Goal: Information Seeking & Learning: Understand process/instructions

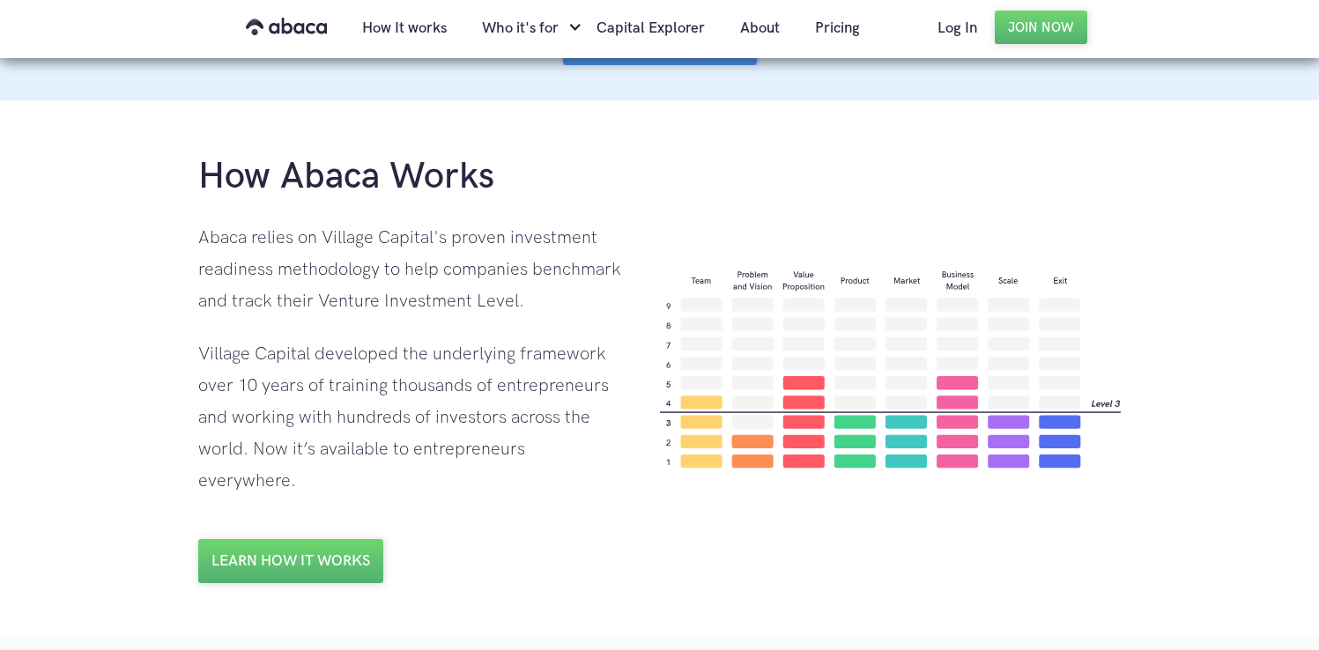
scroll to position [1151, 0]
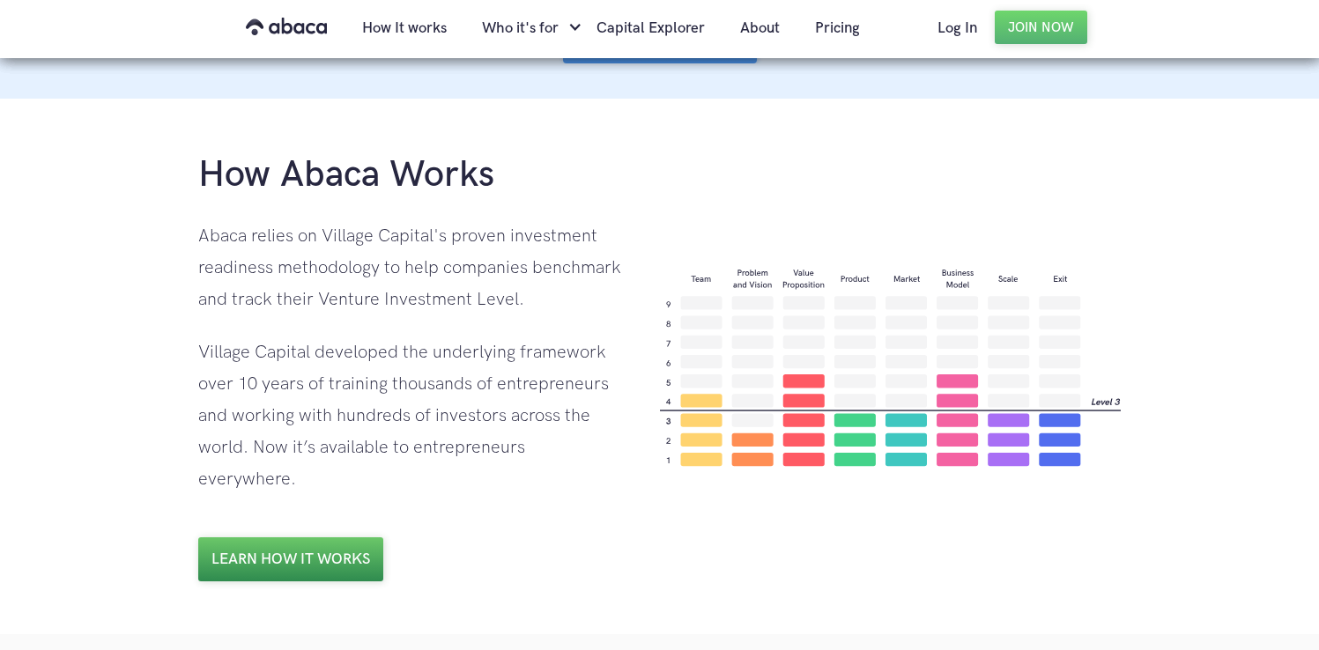
click at [344, 537] on link "Learn how it works" at bounding box center [290, 559] width 185 height 44
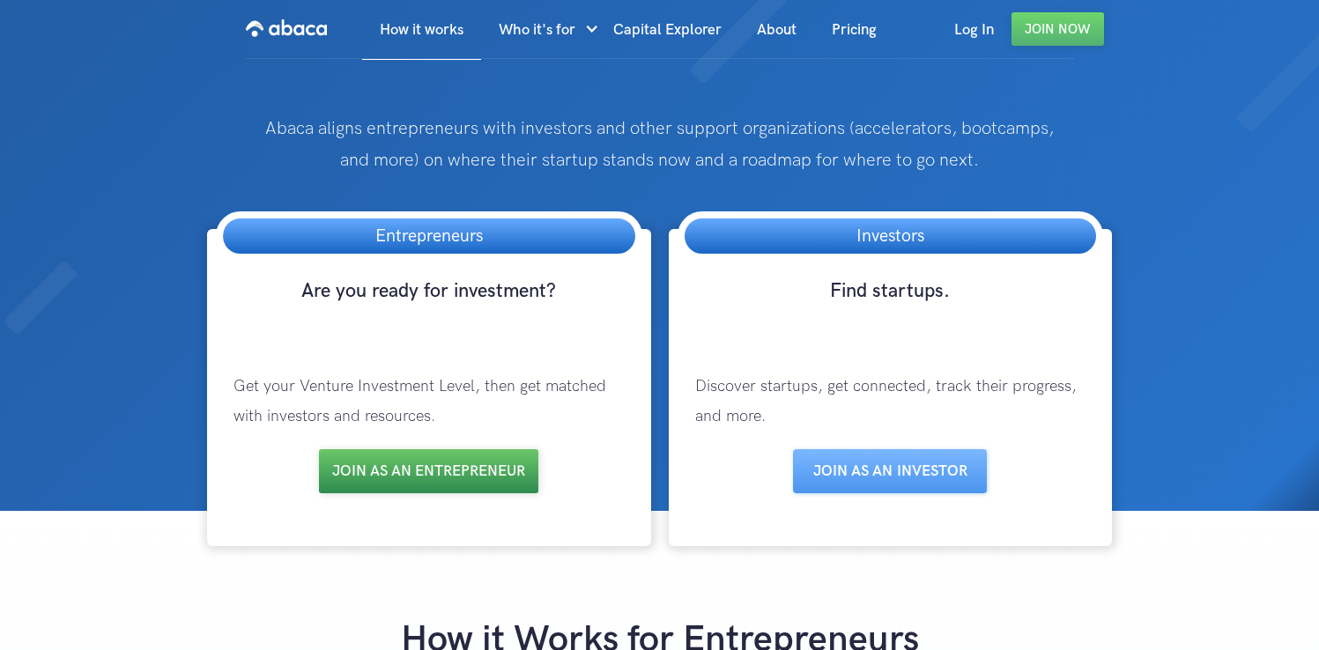
scroll to position [110, 0]
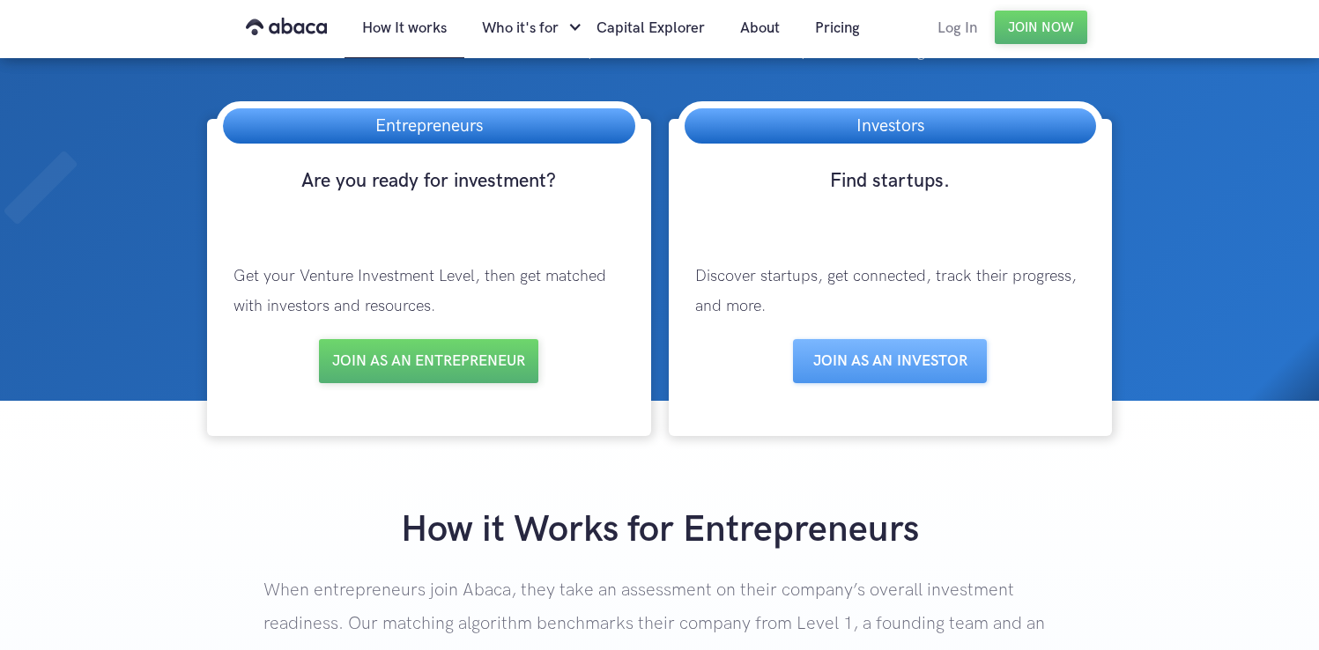
click at [951, 27] on link "Log In" at bounding box center [957, 28] width 75 height 60
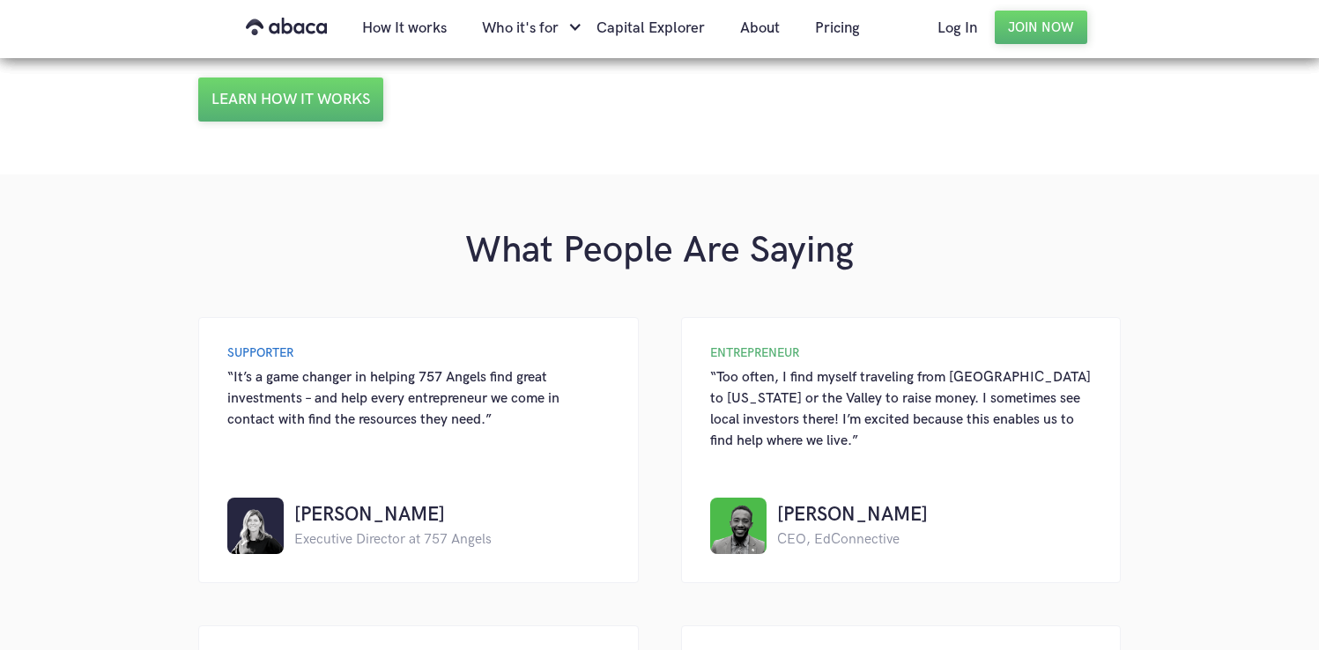
scroll to position [1609, 0]
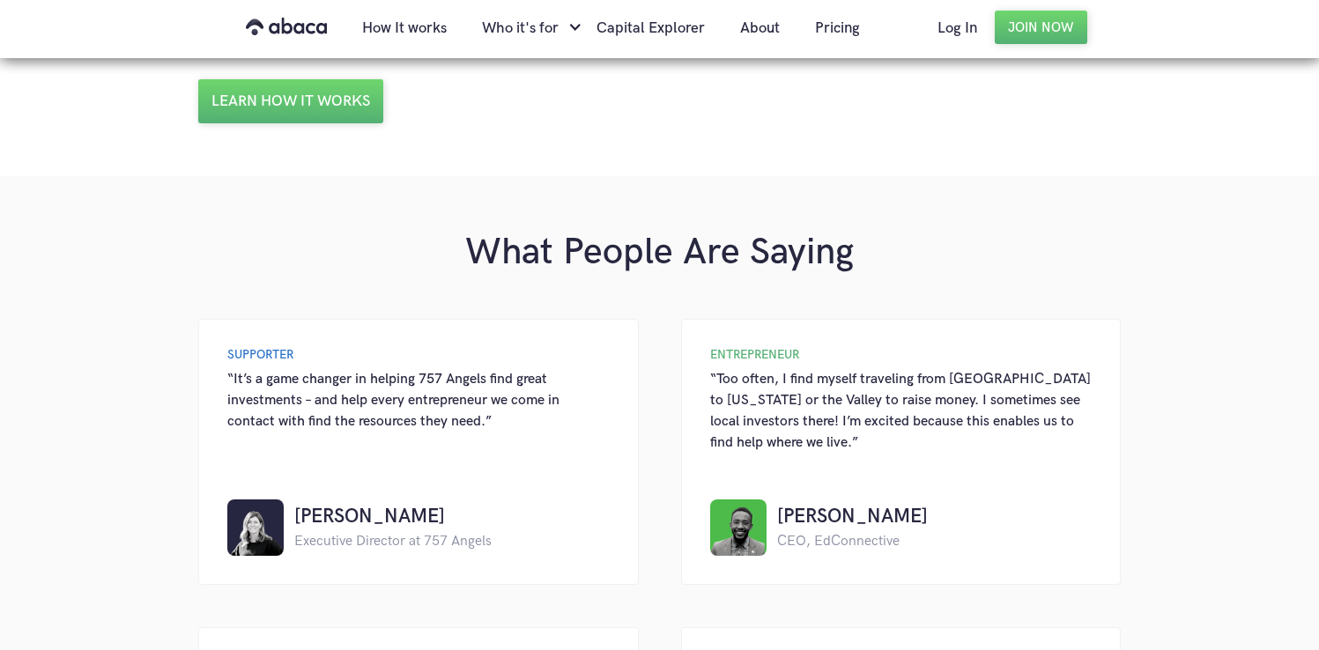
click at [446, 369] on div "“It’s a game changer in helping 757 Angels find great investments – and help ev…" at bounding box center [418, 400] width 382 height 63
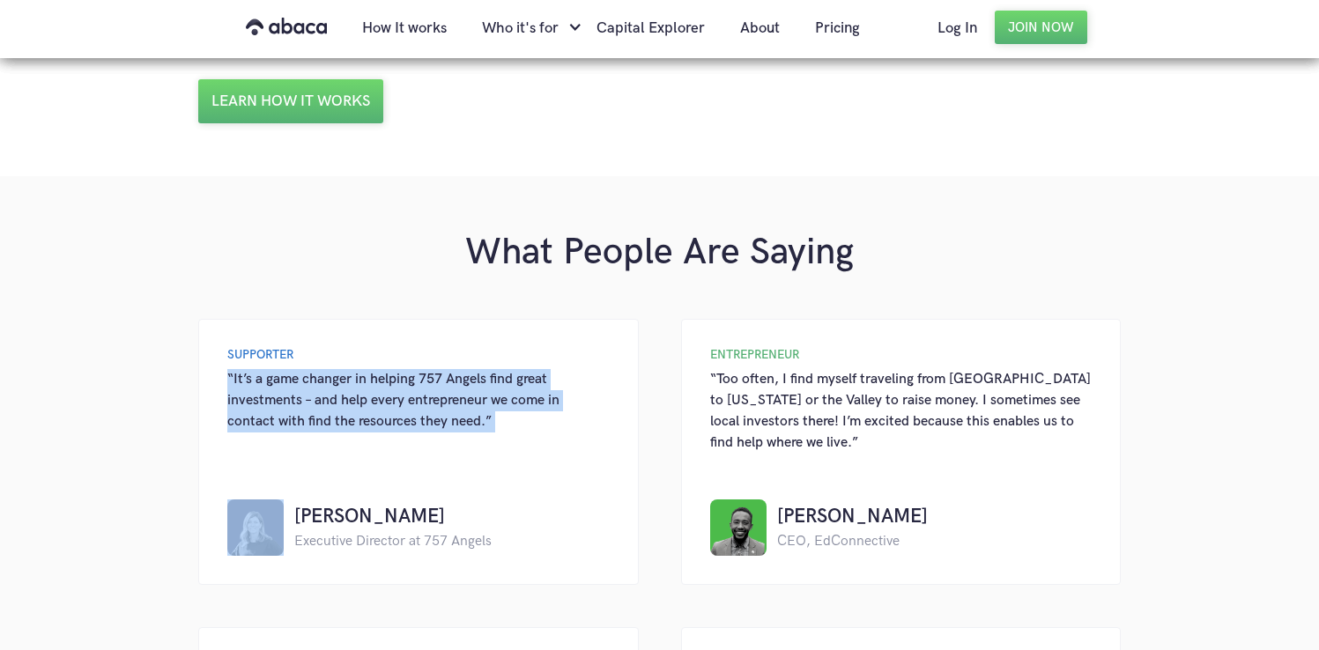
click at [446, 369] on div "“It’s a game changer in helping 757 Angels find great investments – and help ev…" at bounding box center [418, 400] width 382 height 63
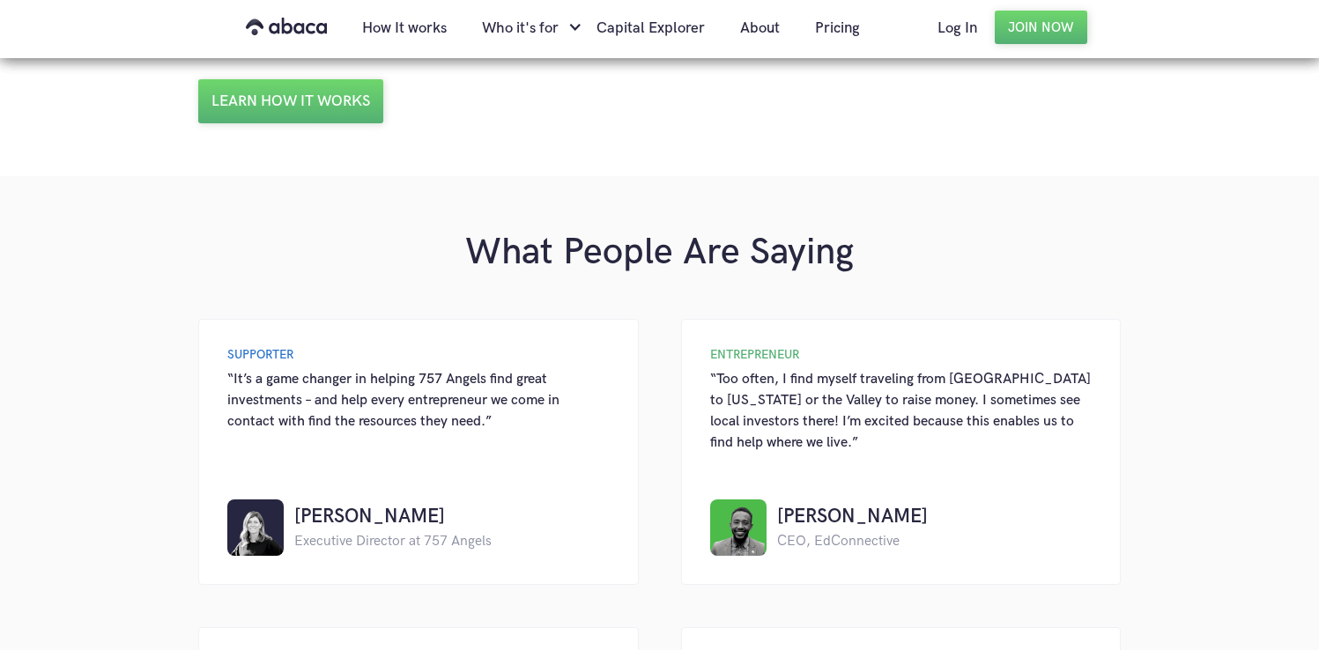
click at [745, 369] on div "“Too often, I find myself traveling from [GEOGRAPHIC_DATA] to [US_STATE] or the…" at bounding box center [901, 411] width 382 height 85
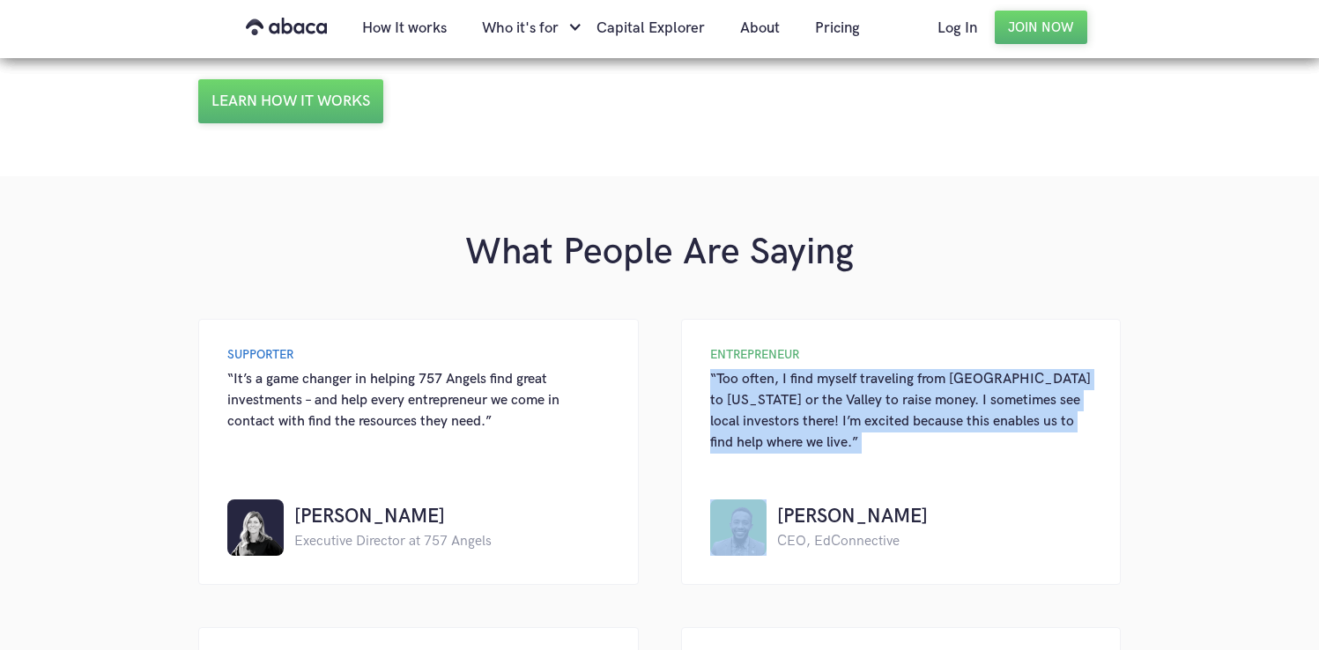
click at [745, 369] on div "“Too often, I find myself traveling from [GEOGRAPHIC_DATA] to [US_STATE] or the…" at bounding box center [901, 411] width 382 height 85
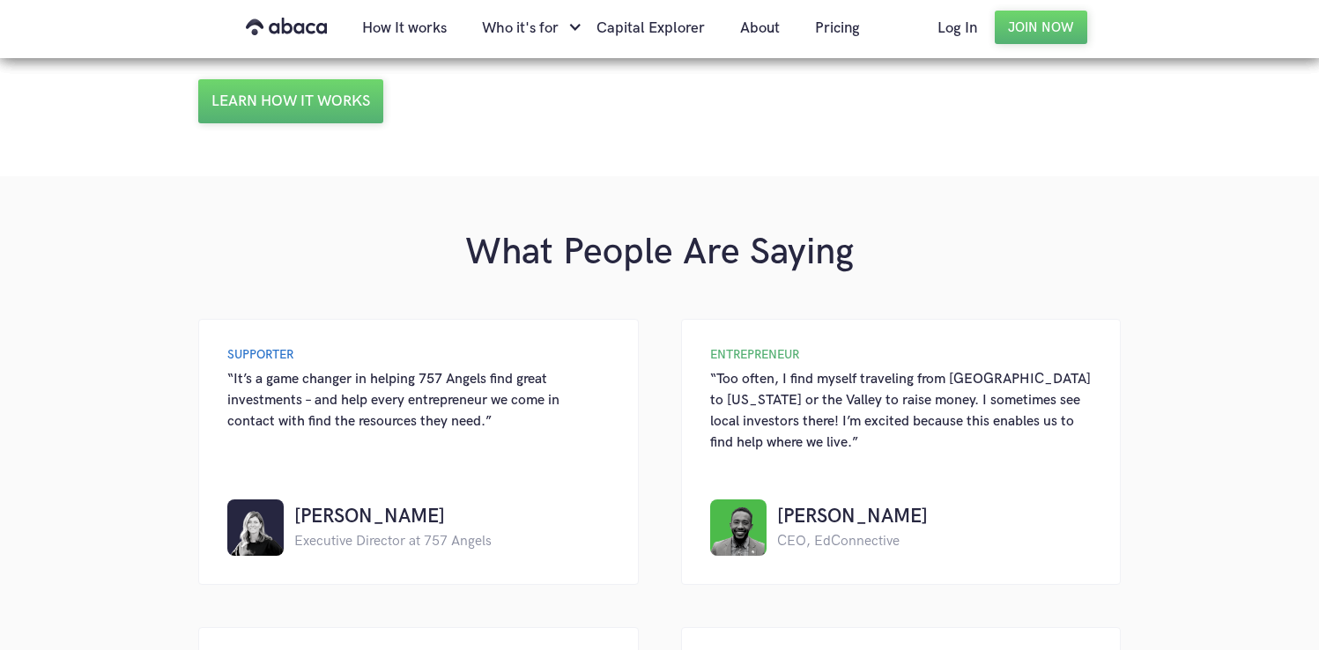
click at [730, 348] on div "ENTREPRENEUR" at bounding box center [901, 355] width 382 height 14
click at [259, 369] on div "“It’s a game changer in helping 757 Angels find great investments – and help ev…" at bounding box center [418, 400] width 382 height 63
click at [252, 319] on div "SUPPORTER “It’s a game changer in helping 757 Angels find great investments – a…" at bounding box center [418, 452] width 441 height 266
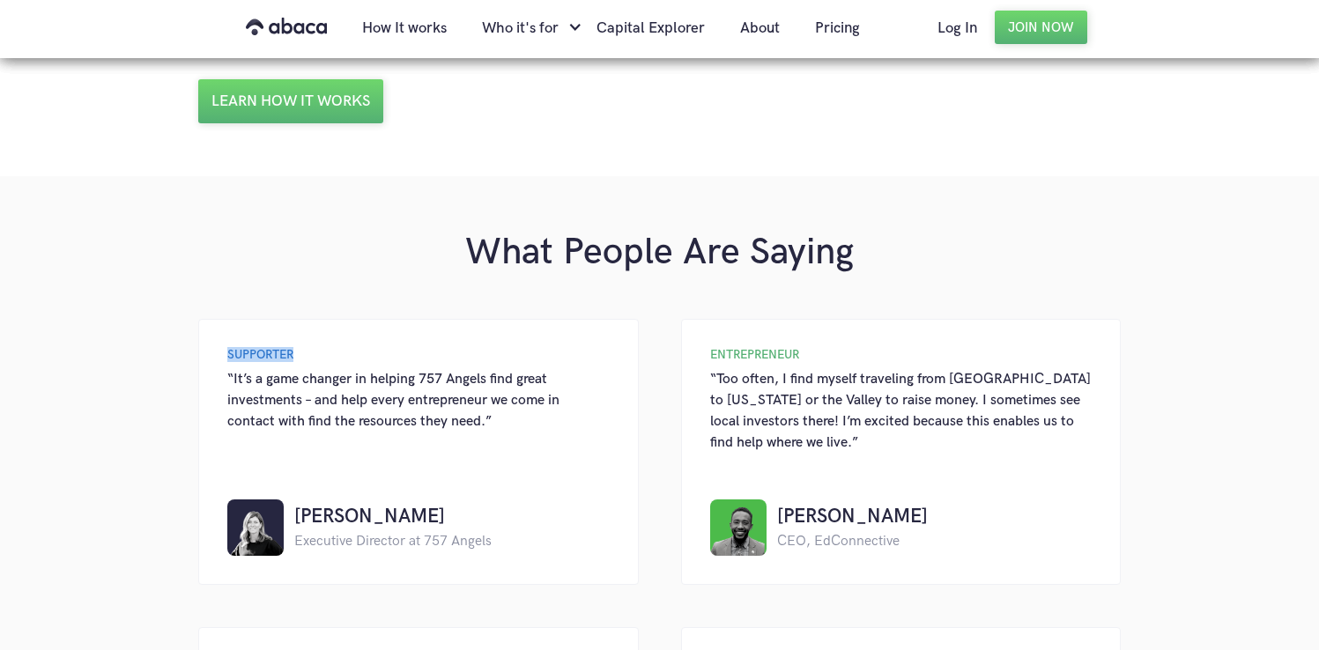
click at [252, 319] on div "SUPPORTER “It’s a game changer in helping 757 Angels find great investments – a…" at bounding box center [418, 452] width 441 height 266
click at [292, 377] on div "“It’s a game changer in helping 757 Angels find great investments – and help ev…" at bounding box center [418, 400] width 382 height 63
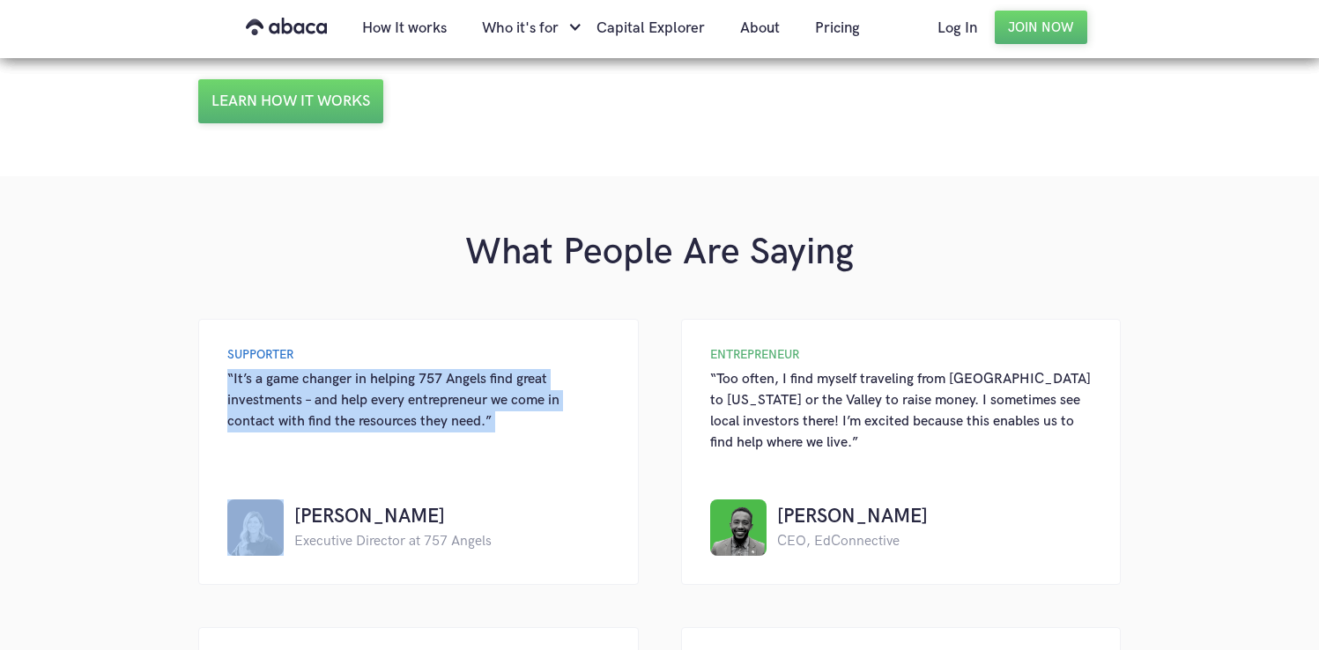
click at [292, 377] on div "“It’s a game changer in helping 757 Angels find great investments – and help ev…" at bounding box center [418, 400] width 382 height 63
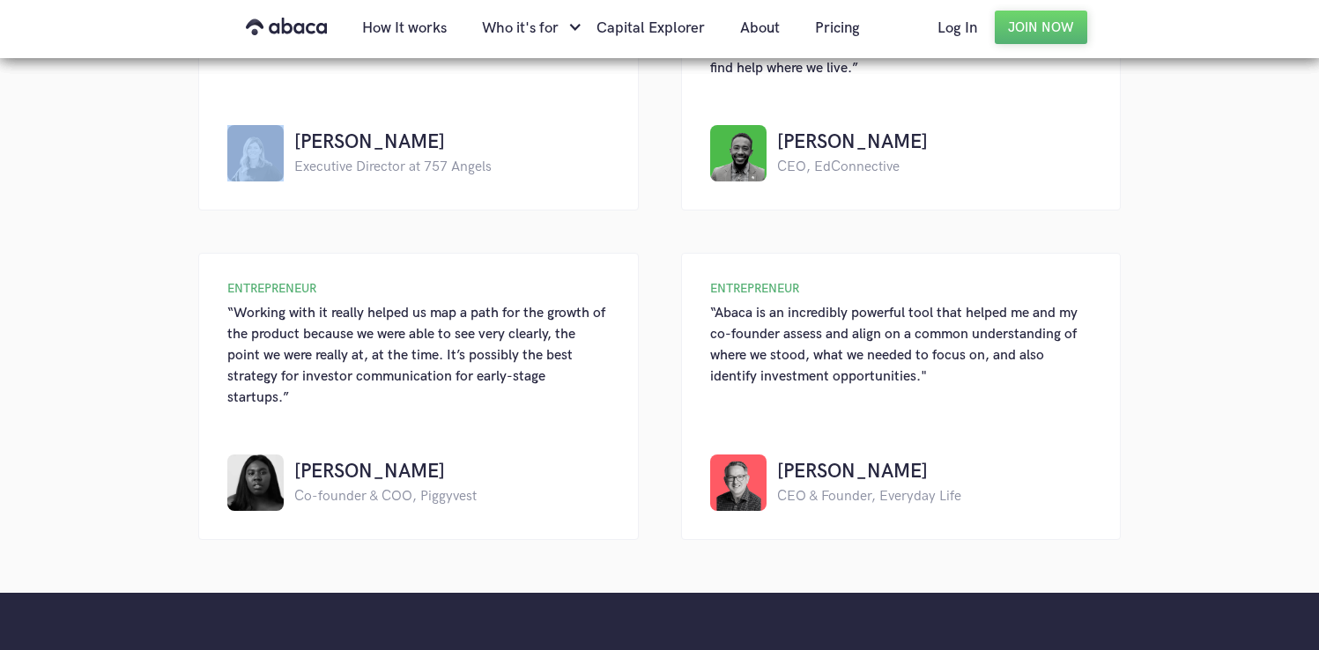
scroll to position [1920, 0]
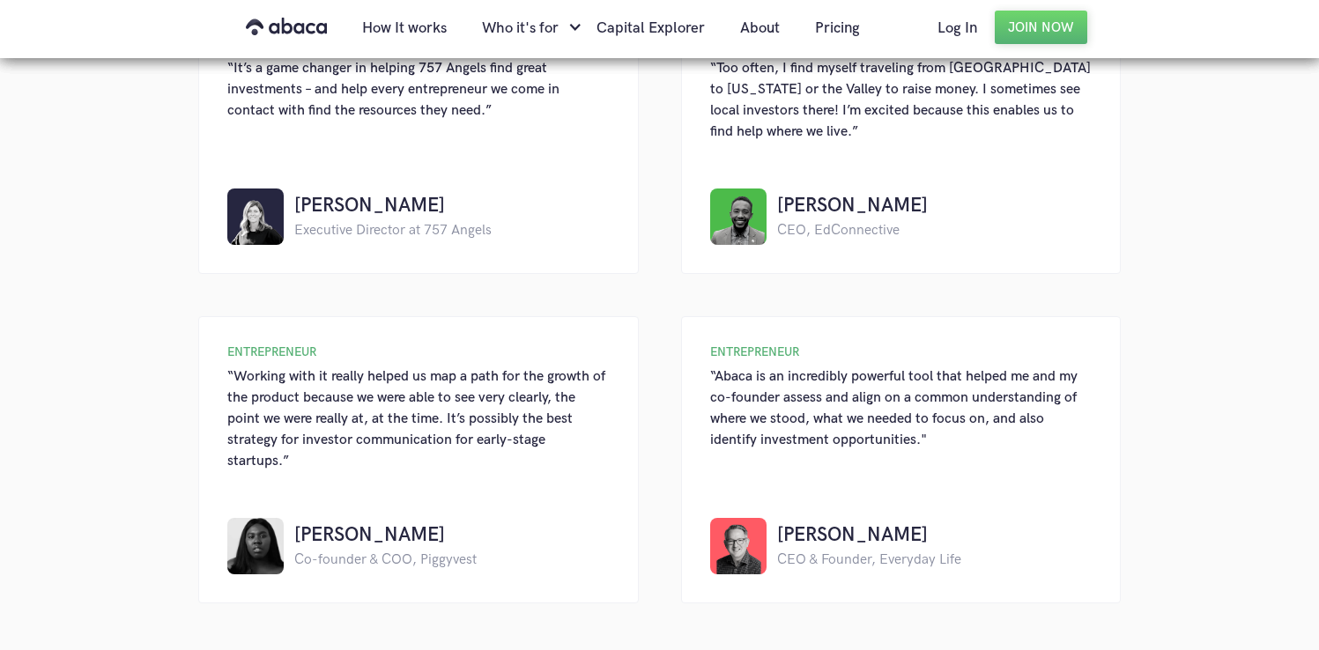
click at [724, 410] on div "“Abaca is an incredibly powerful tool that helped me and my co-founder assess a…" at bounding box center [901, 409] width 382 height 85
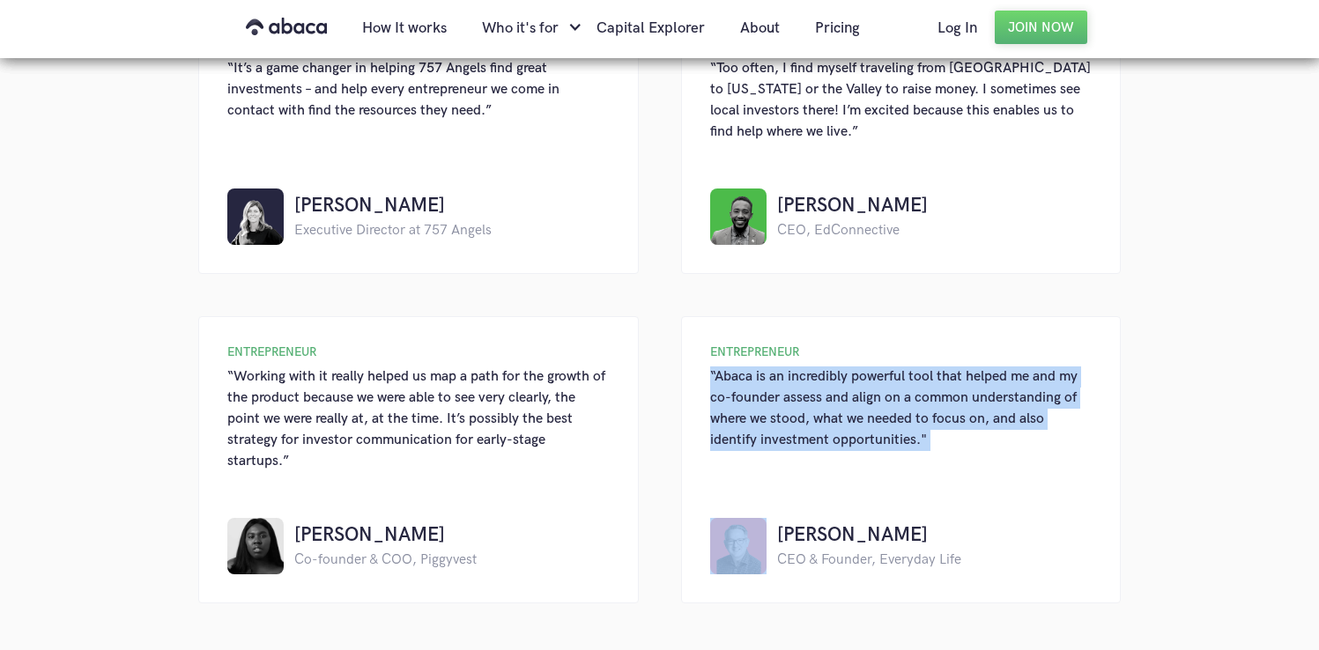
click at [724, 410] on div "“Abaca is an incredibly powerful tool that helped me and my co-founder assess a…" at bounding box center [901, 409] width 382 height 85
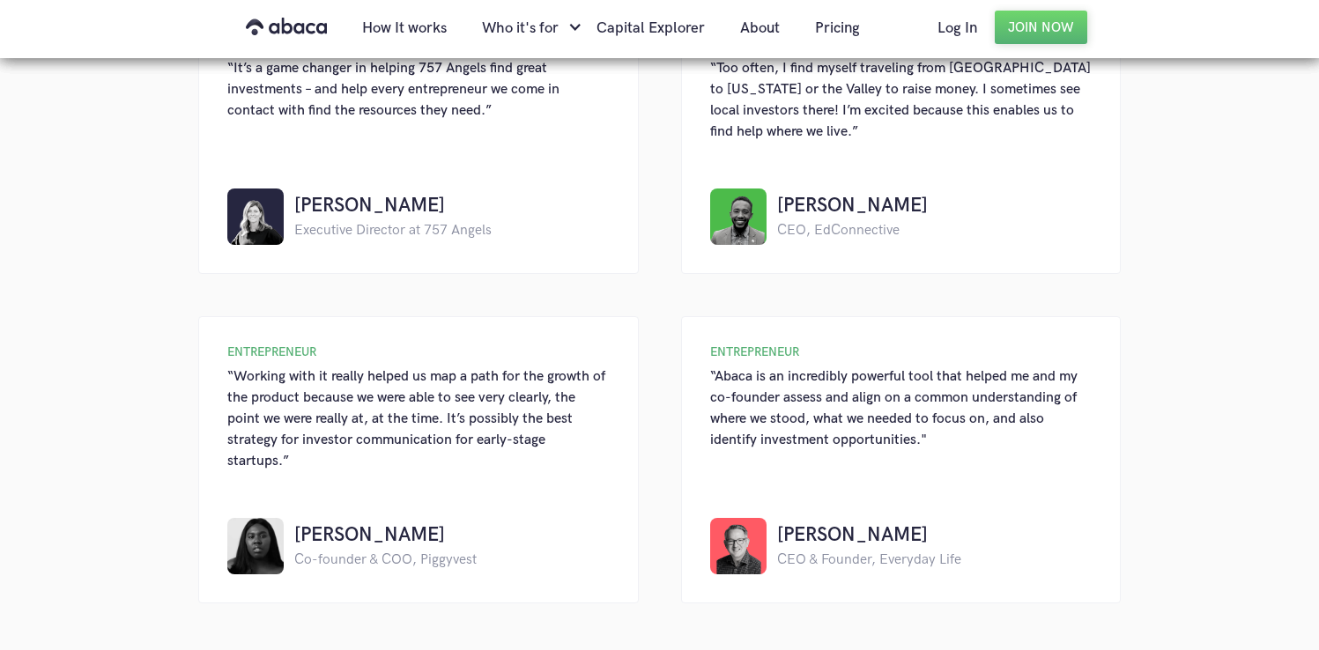
click at [426, 367] on div "“Working with it really helped us map a path for the growth of the product beca…" at bounding box center [418, 420] width 382 height 106
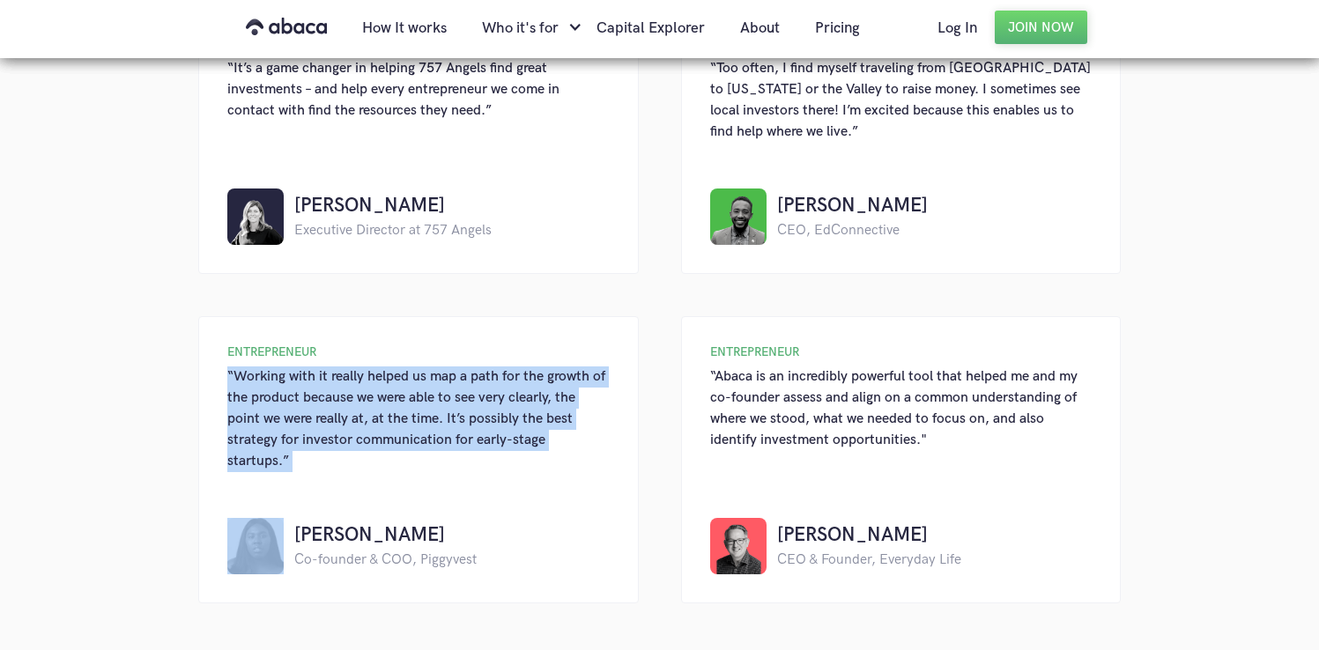
click at [426, 367] on div "“Working with it really helped us map a path for the growth of the product beca…" at bounding box center [418, 420] width 382 height 106
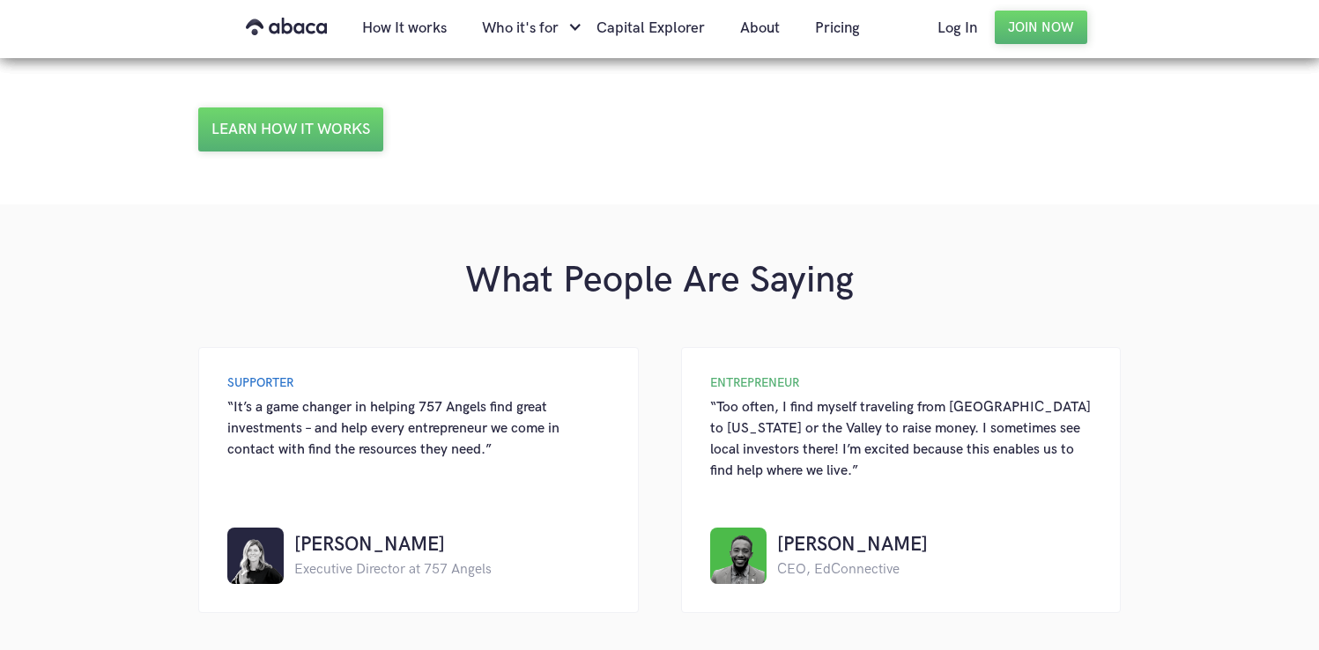
click at [451, 397] on div "“It’s a game changer in helping 757 Angels find great investments – and help ev…" at bounding box center [418, 428] width 382 height 63
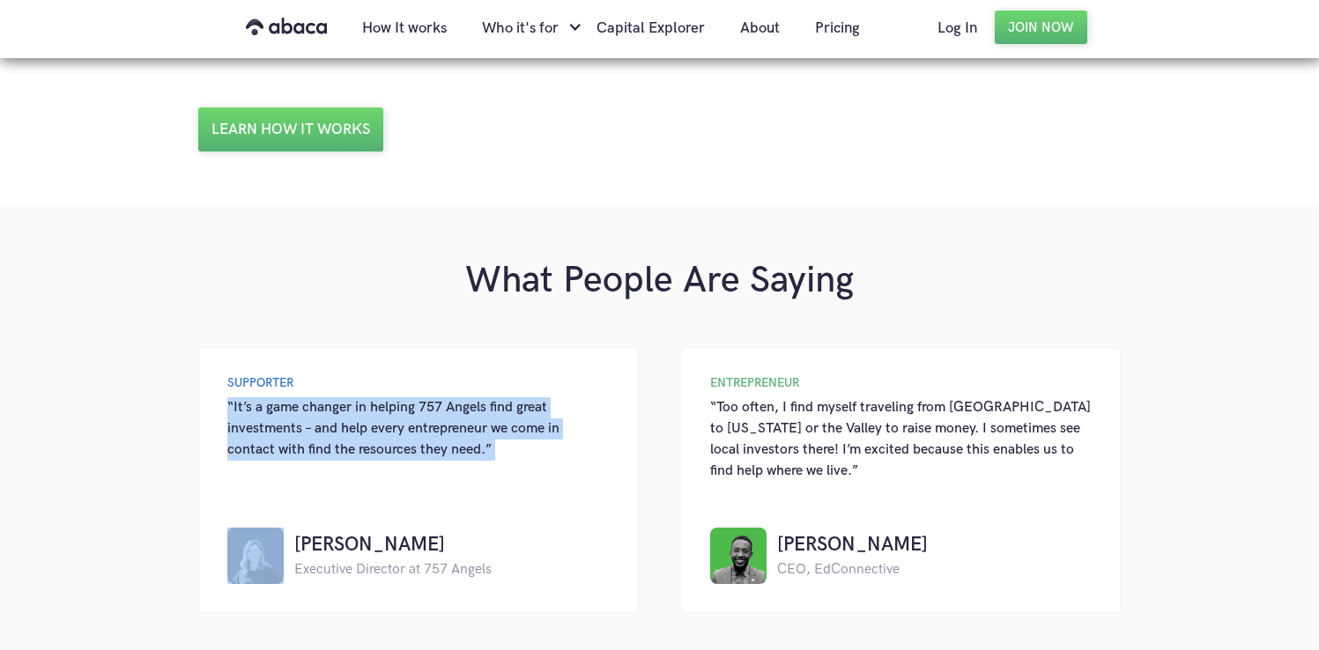
click at [451, 397] on div "“It’s a game changer in helping 757 Angels find great investments – and help ev…" at bounding box center [418, 428] width 382 height 63
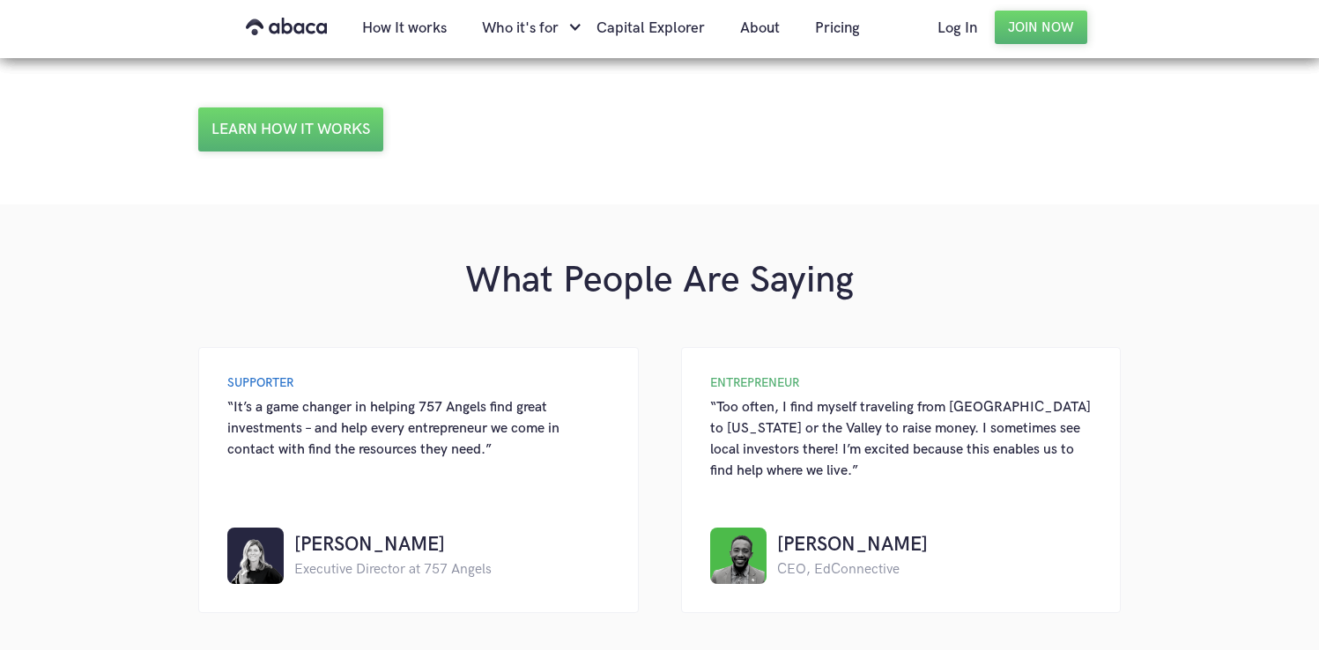
click at [875, 415] on div "“Too often, I find myself traveling from [GEOGRAPHIC_DATA] to [US_STATE] or the…" at bounding box center [901, 439] width 382 height 85
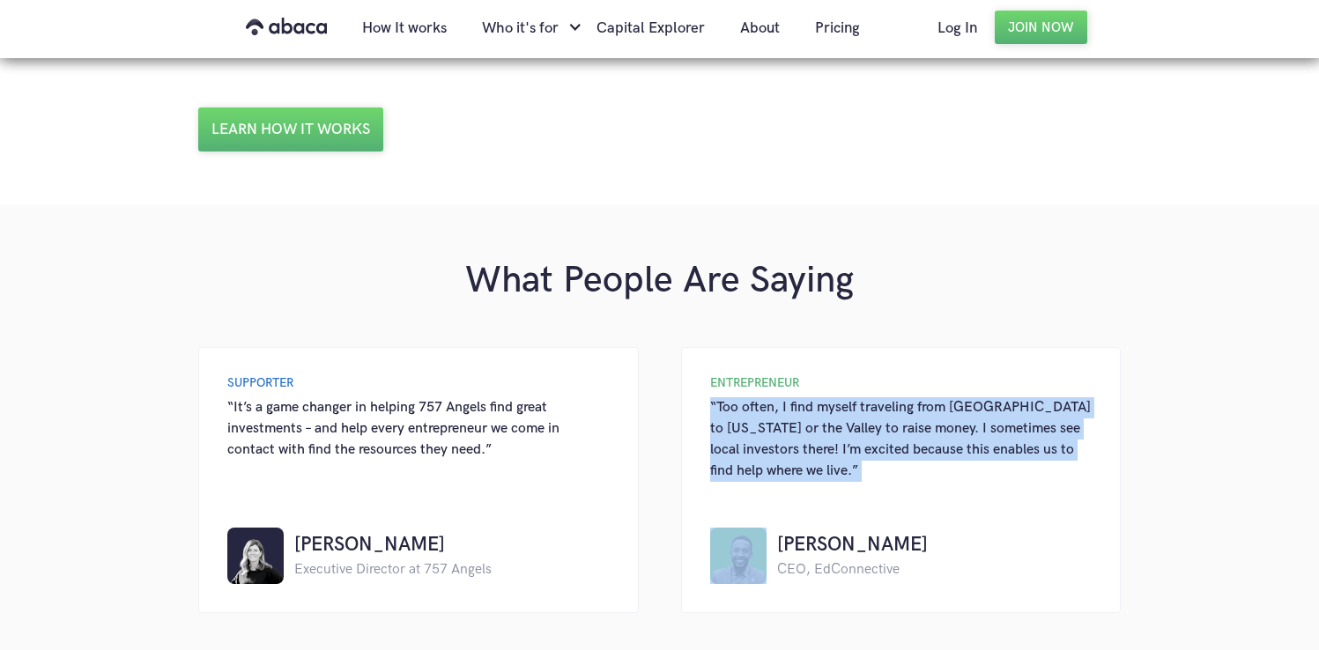
click at [875, 415] on div "“Too often, I find myself traveling from [GEOGRAPHIC_DATA] to [US_STATE] or the…" at bounding box center [901, 439] width 382 height 85
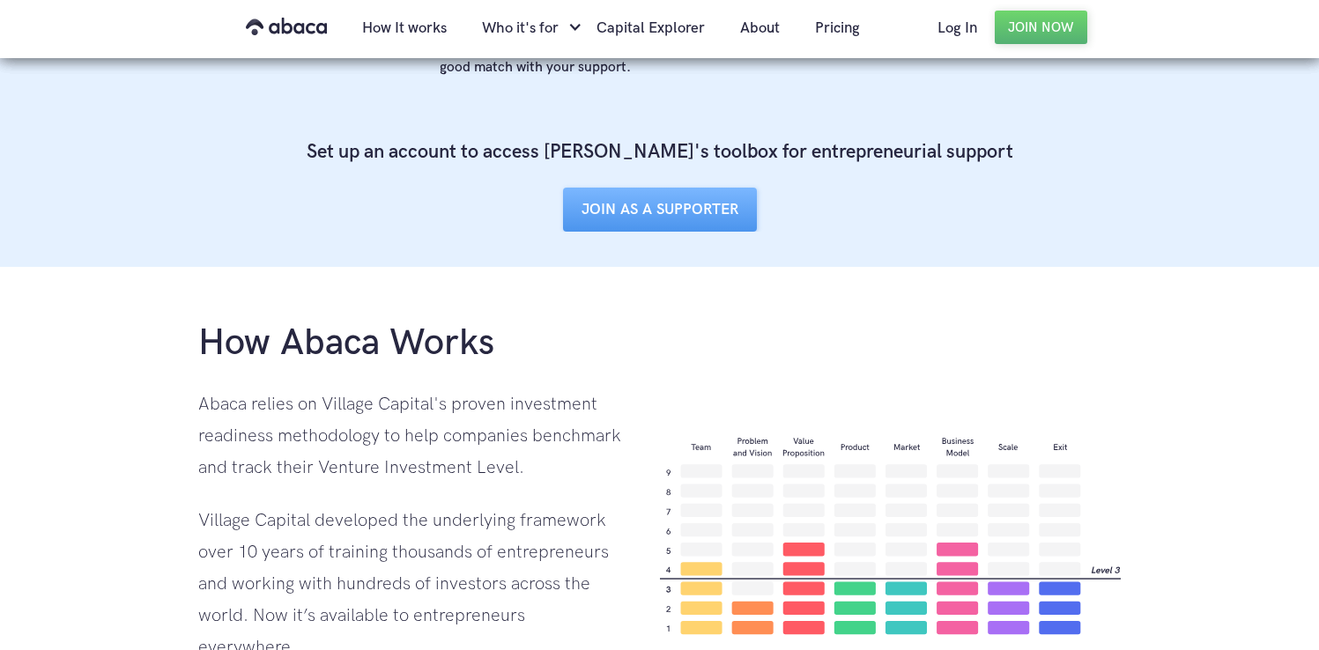
scroll to position [1168, 0]
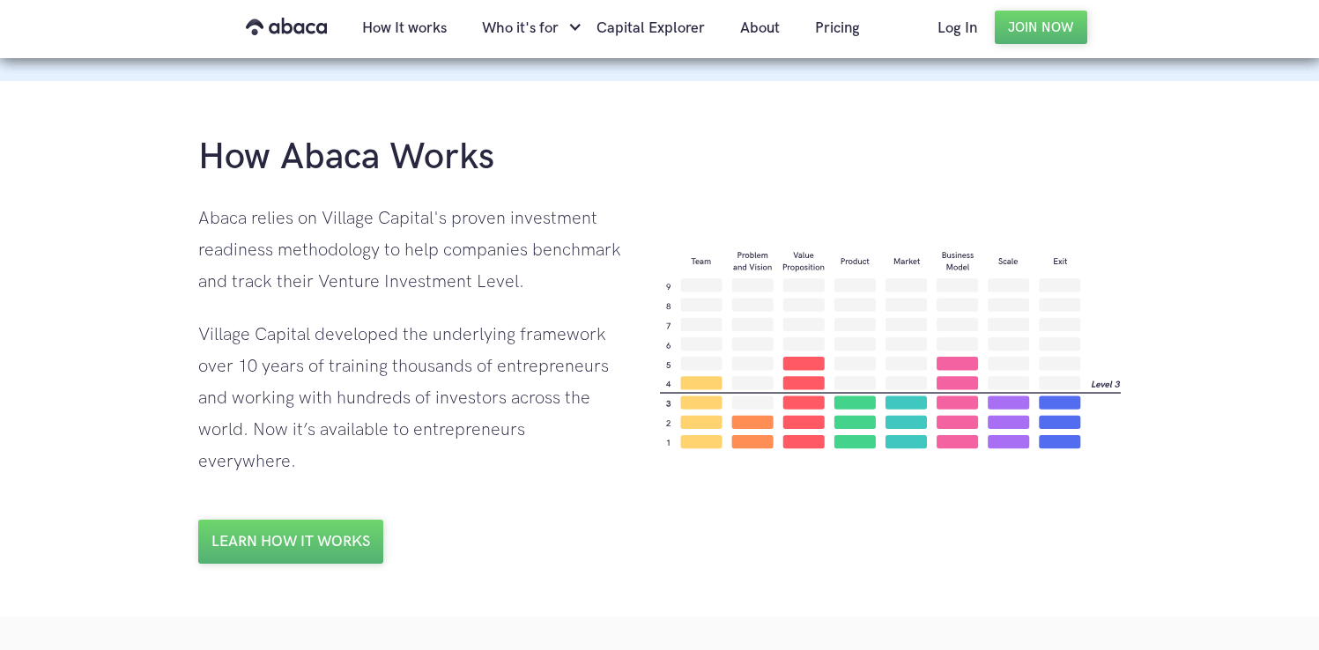
drag, startPoint x: 197, startPoint y: 164, endPoint x: 711, endPoint y: 423, distance: 575.3
click at [711, 423] on div "How Abaca Works Abaca relies on Village Capital's proven investment readiness m…" at bounding box center [659, 349] width 1319 height 536
click at [907, 467] on div "How Abaca Works Abaca relies on Village Capital's proven investment readiness m…" at bounding box center [659, 349] width 923 height 430
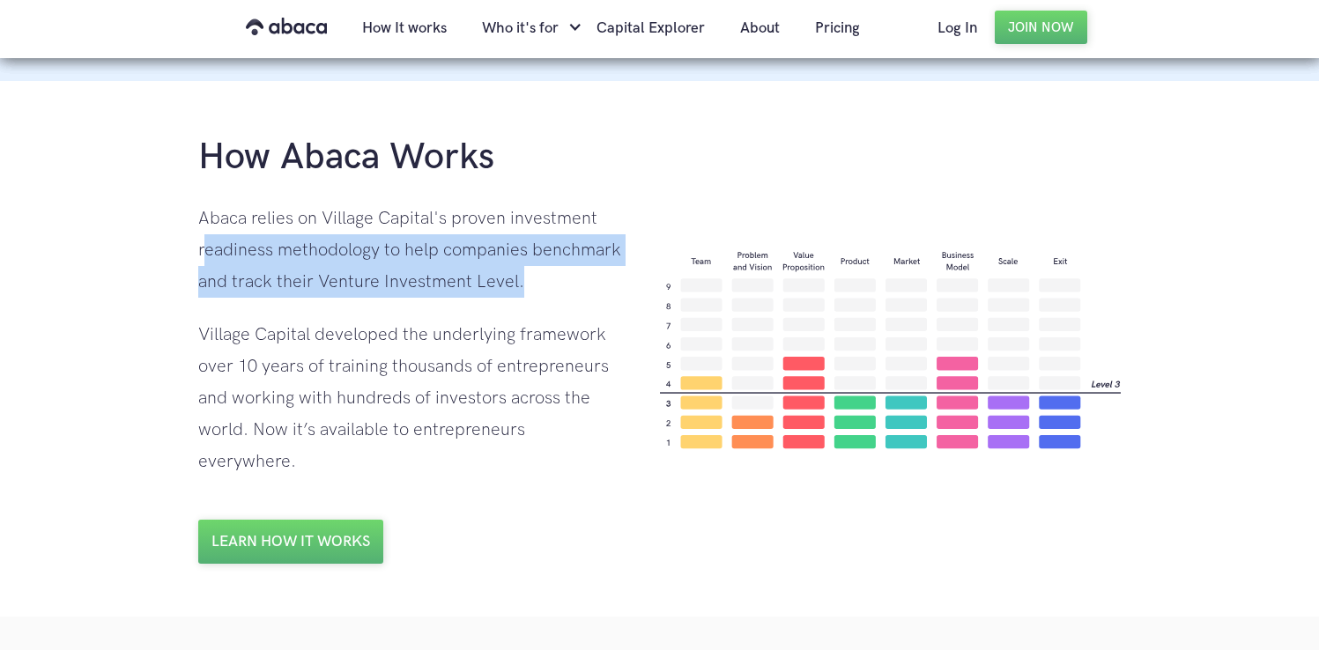
drag, startPoint x: 205, startPoint y: 244, endPoint x: 456, endPoint y: 312, distance: 259.3
click at [461, 311] on div "How Abaca Works Abaca relies on Village Capital's proven investment readiness m…" at bounding box center [411, 349] width 426 height 430
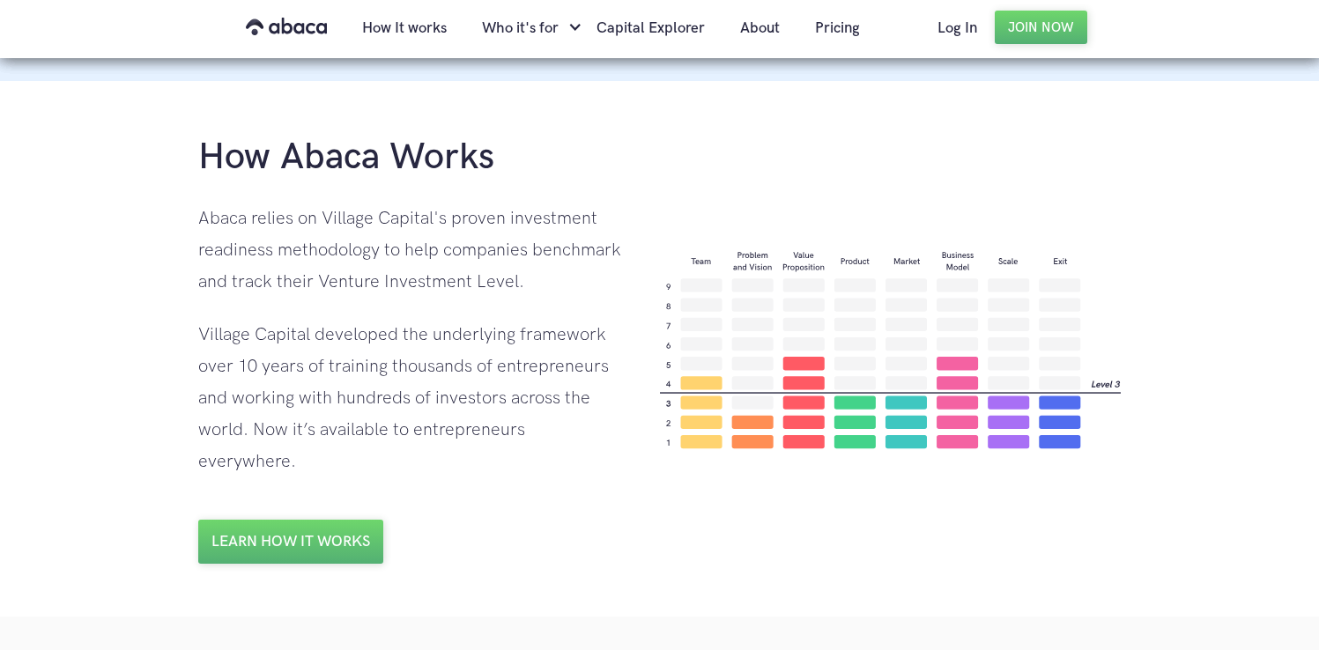
click at [508, 352] on div "Village Capital developed the underlying framework over 10 years of training th…" at bounding box center [411, 398] width 426 height 159
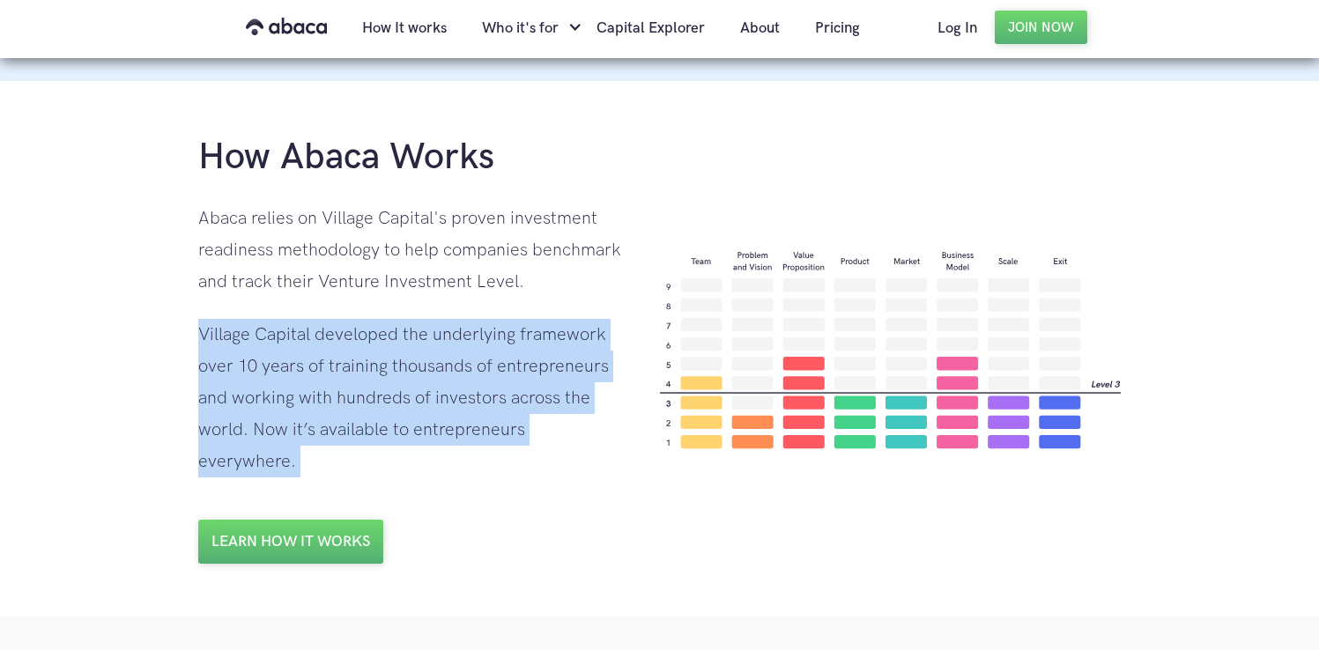
click at [508, 352] on div "Village Capital developed the underlying framework over 10 years of training th…" at bounding box center [411, 398] width 426 height 159
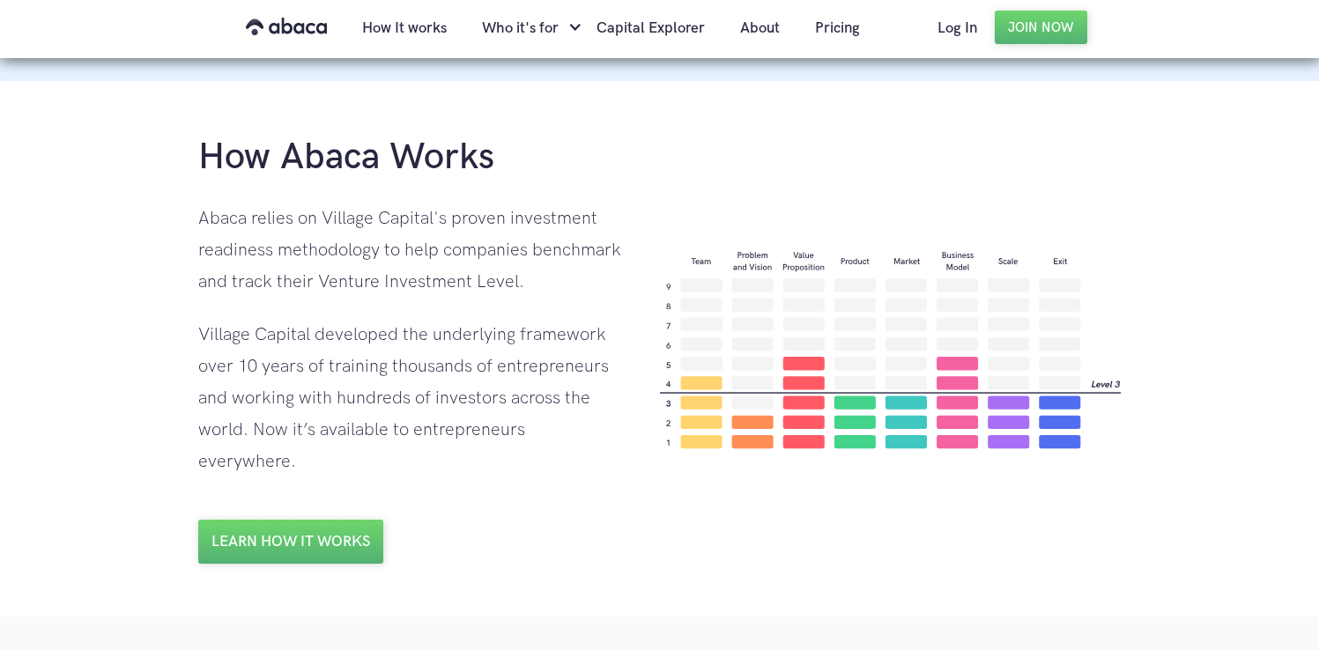
click at [397, 219] on div "Abaca relies on Village Capital's proven investment readiness methodology to he…" at bounding box center [411, 250] width 426 height 95
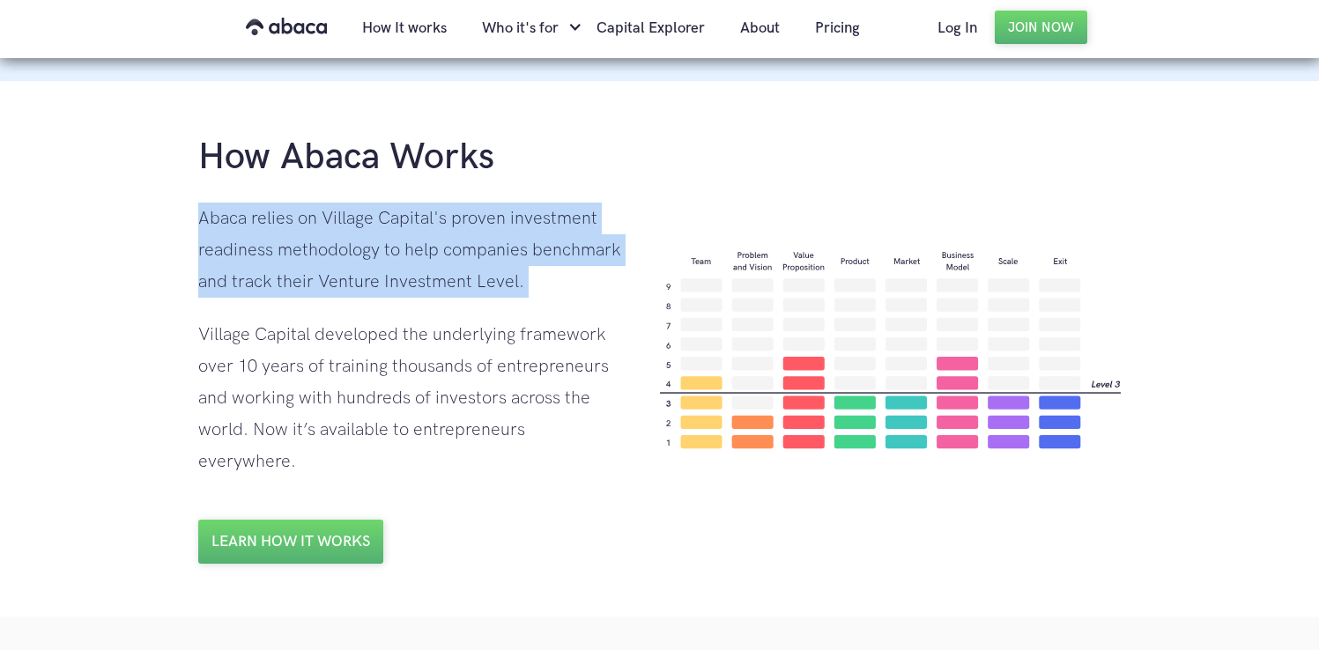
click at [397, 219] on div "Abaca relies on Village Capital's proven investment readiness methodology to he…" at bounding box center [411, 250] width 426 height 95
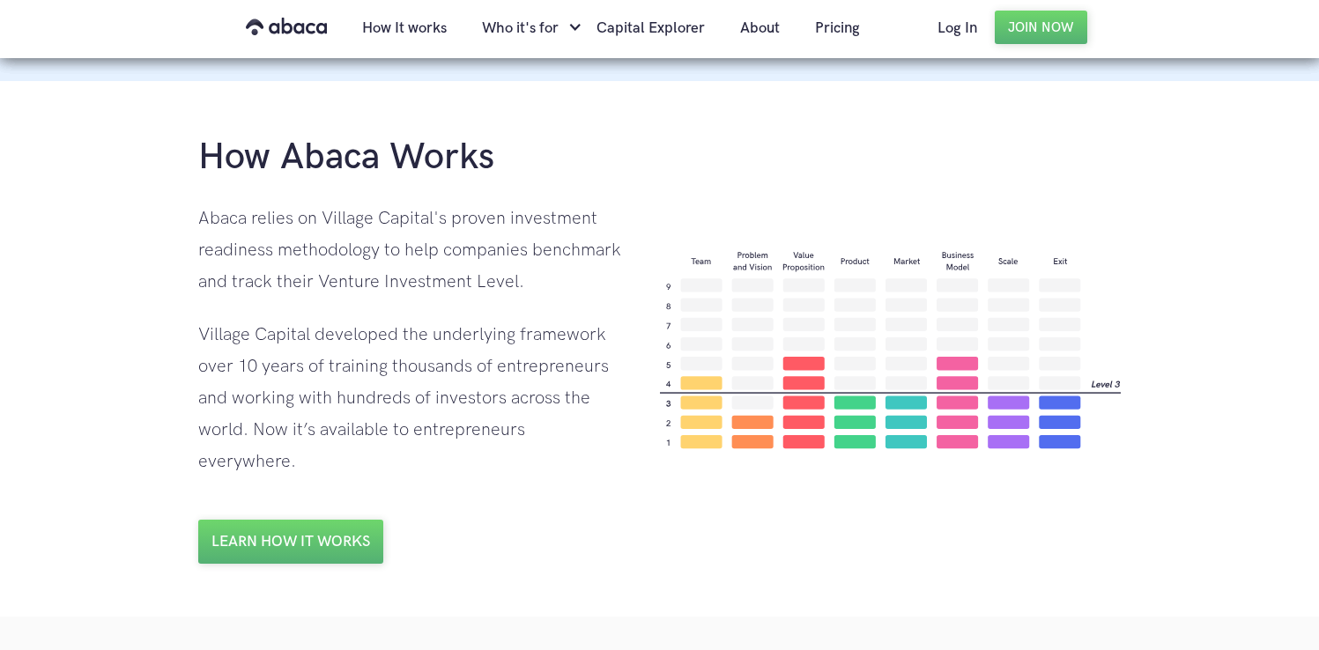
click at [283, 142] on h1 "How Abaca Works" at bounding box center [346, 158] width 296 height 48
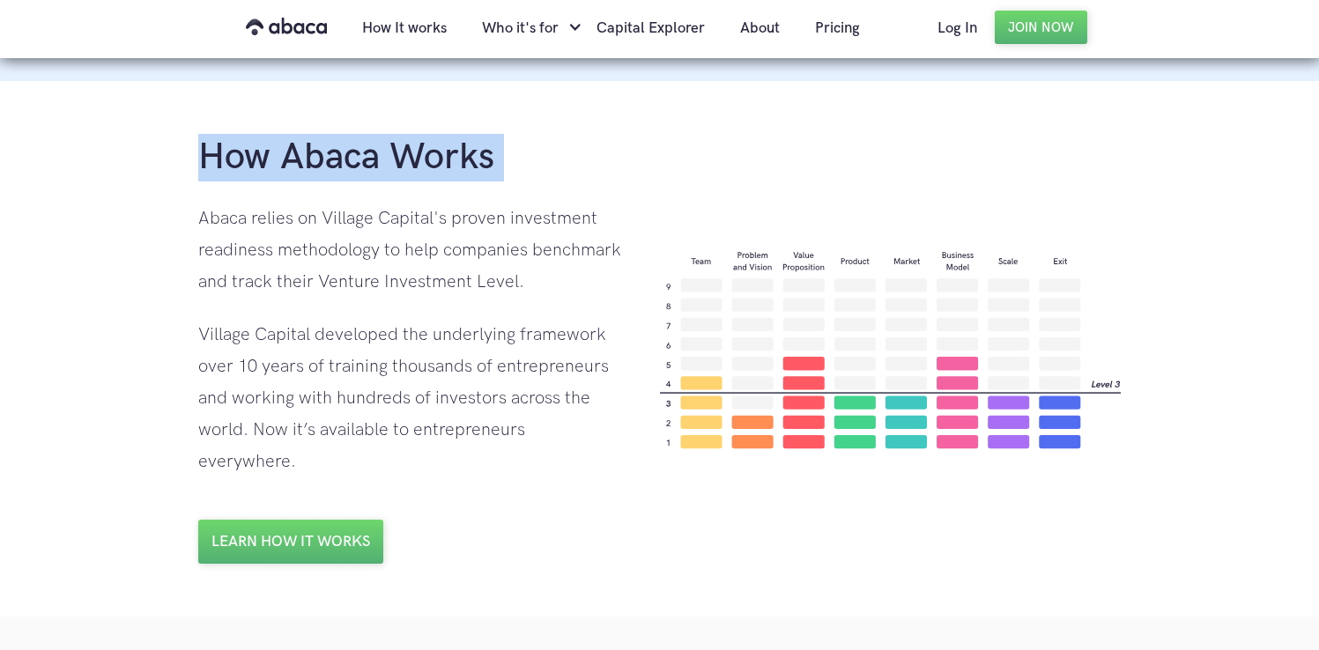
click at [283, 142] on h1 "How Abaca Works" at bounding box center [346, 158] width 296 height 48
